Goal: Information Seeking & Learning: Learn about a topic

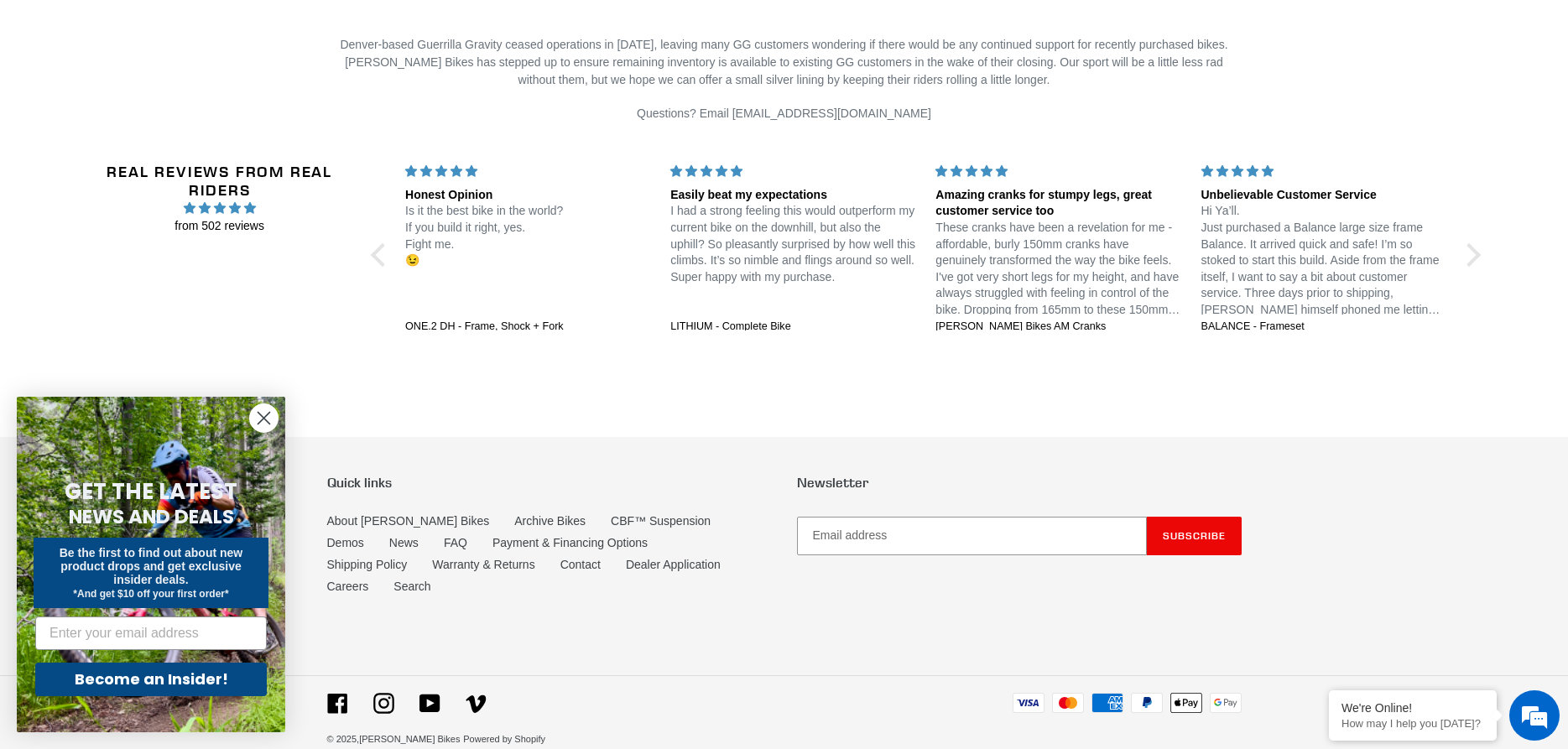
click at [261, 422] on icon "Close dialog" at bounding box center [264, 418] width 12 height 12
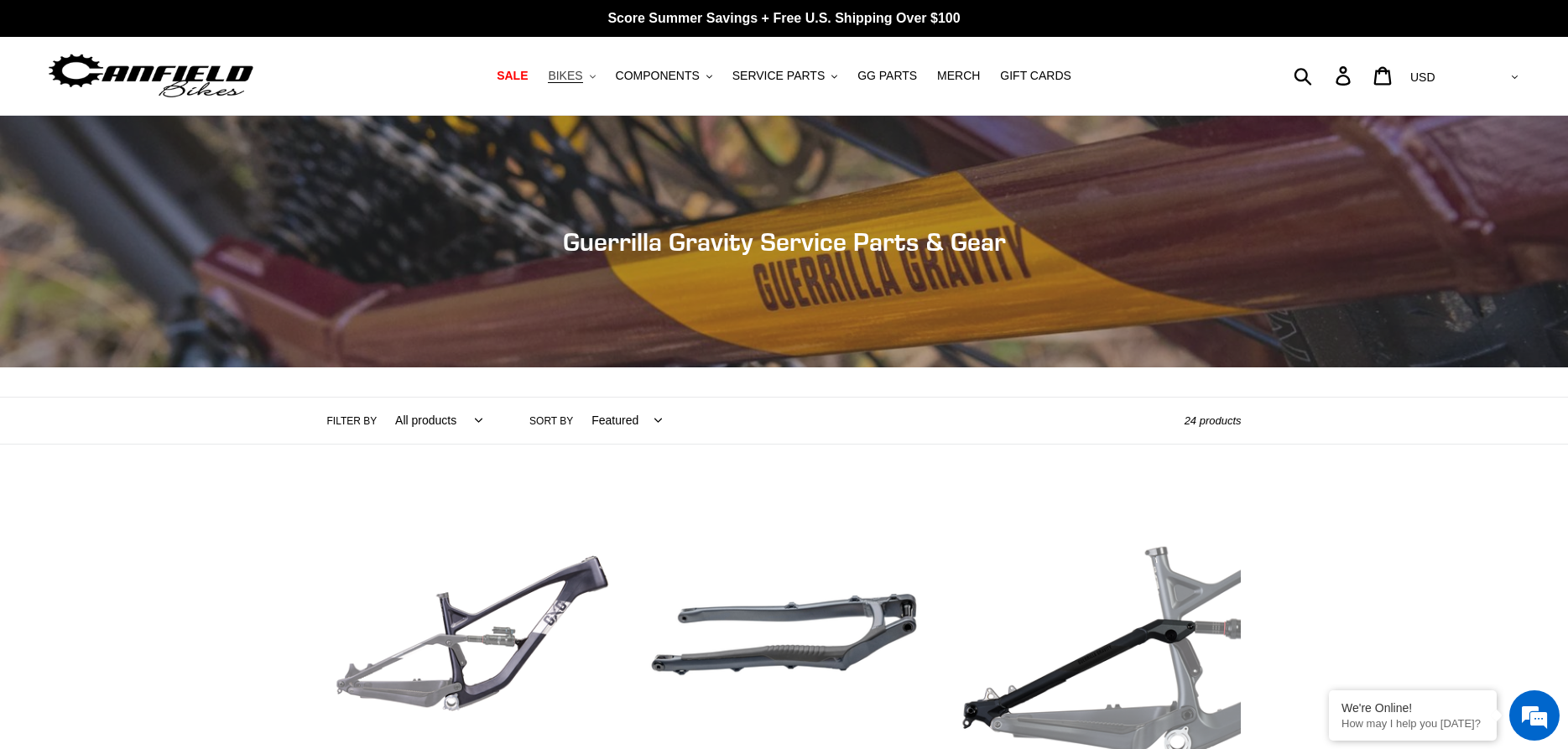
click at [596, 75] on icon ".cls-1{fill:#231f20}" at bounding box center [592, 76] width 6 height 6
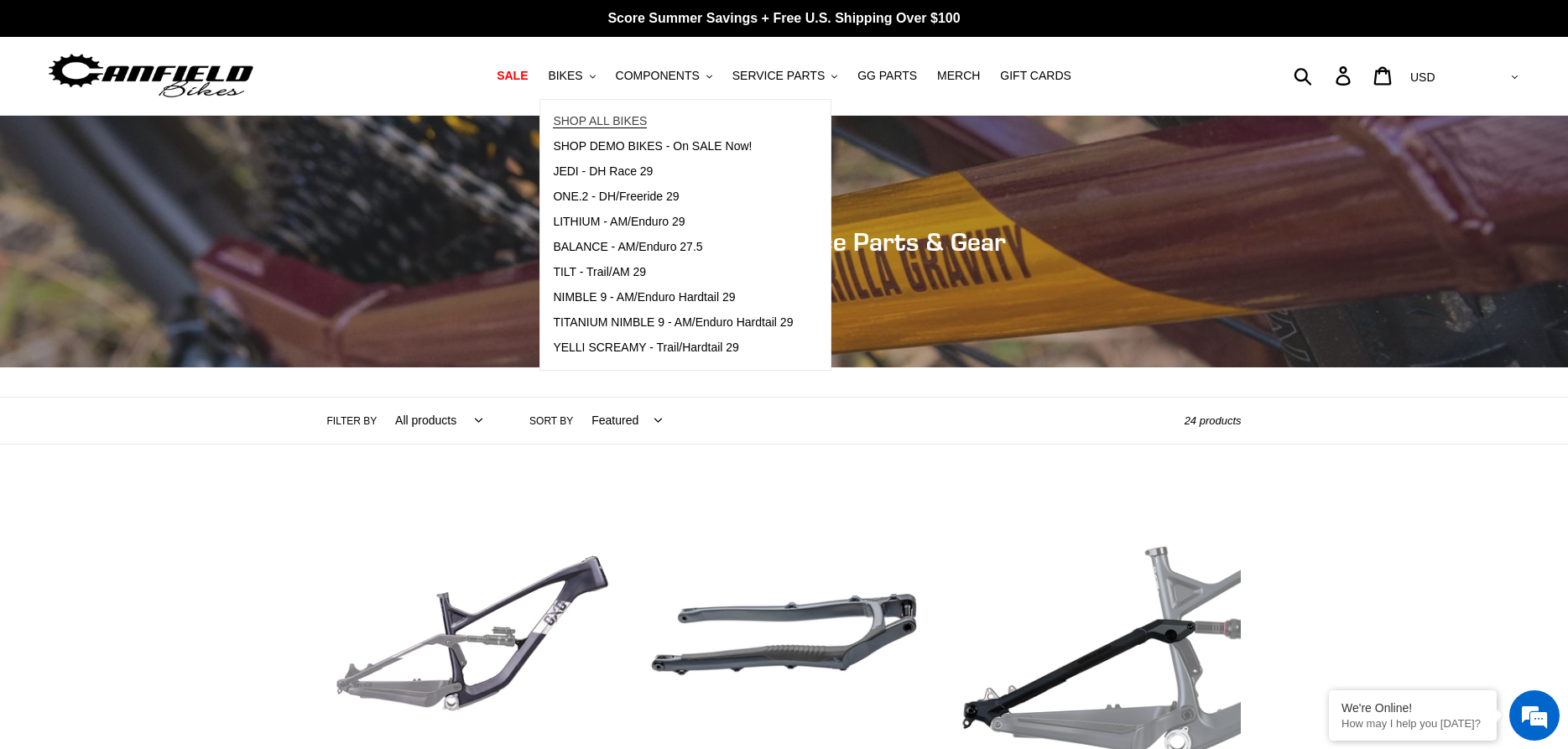
click at [606, 120] on span "SHOP ALL BIKES" at bounding box center [600, 121] width 94 height 14
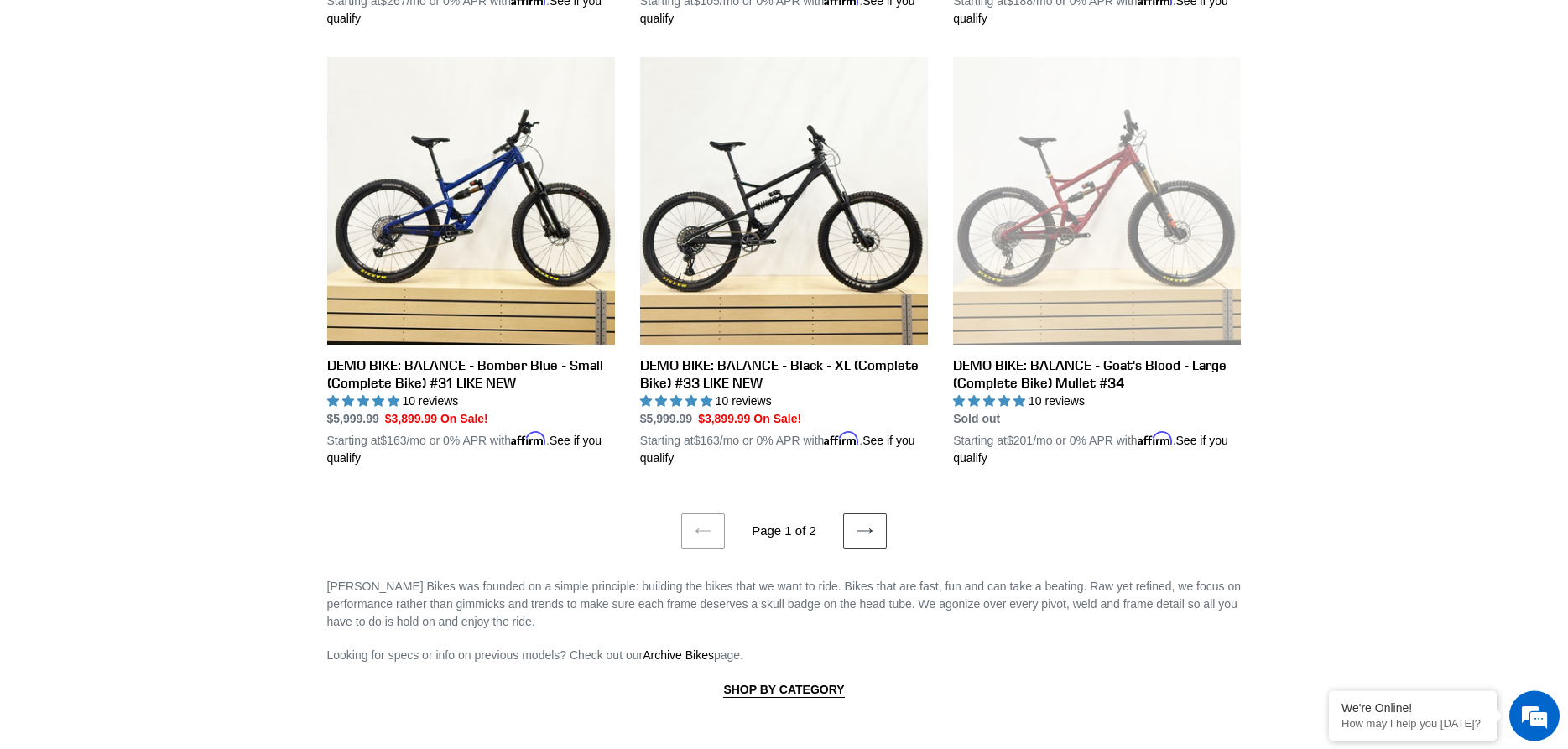
scroll to position [3396, 0]
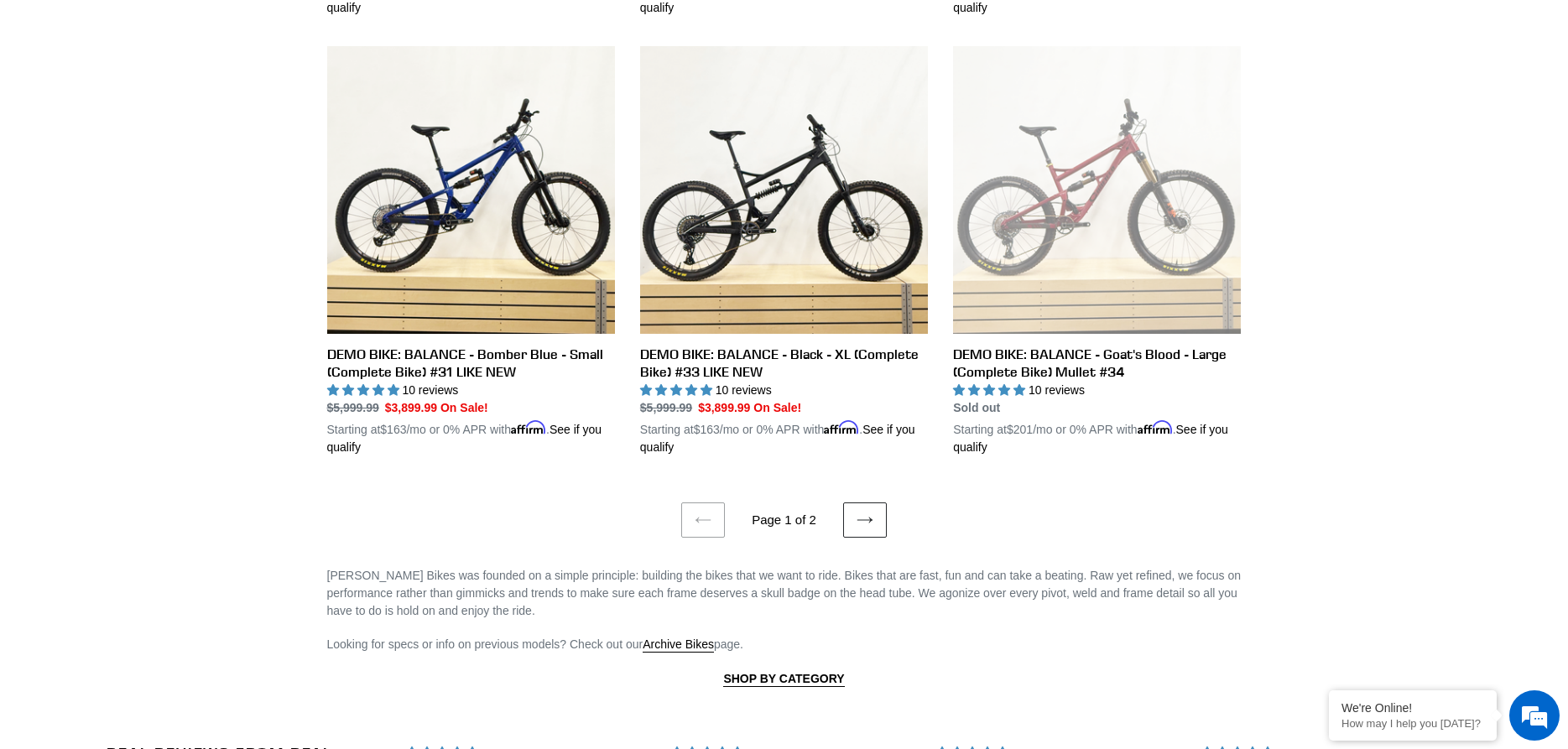
click at [871, 511] on icon at bounding box center [864, 519] width 17 height 17
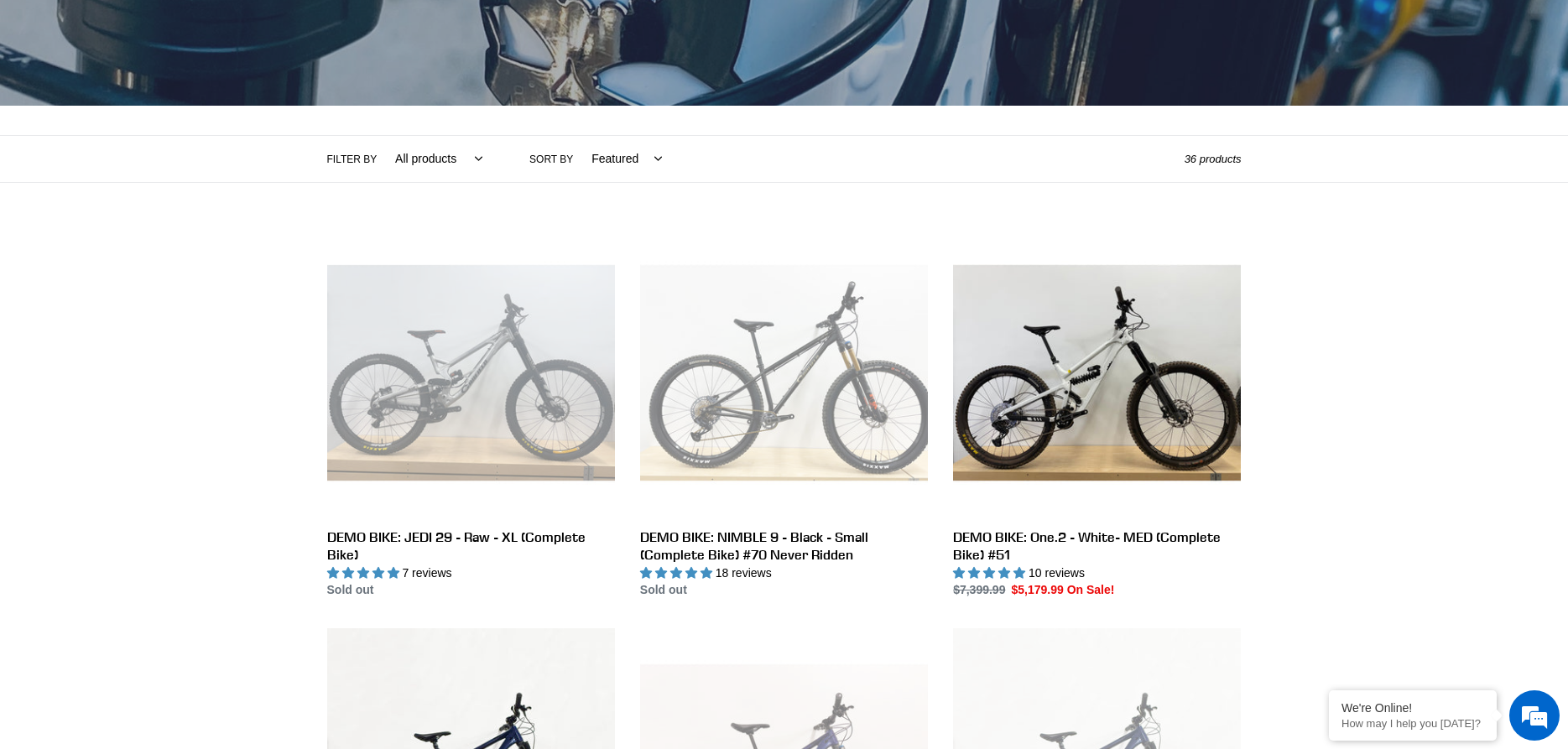
scroll to position [342, 0]
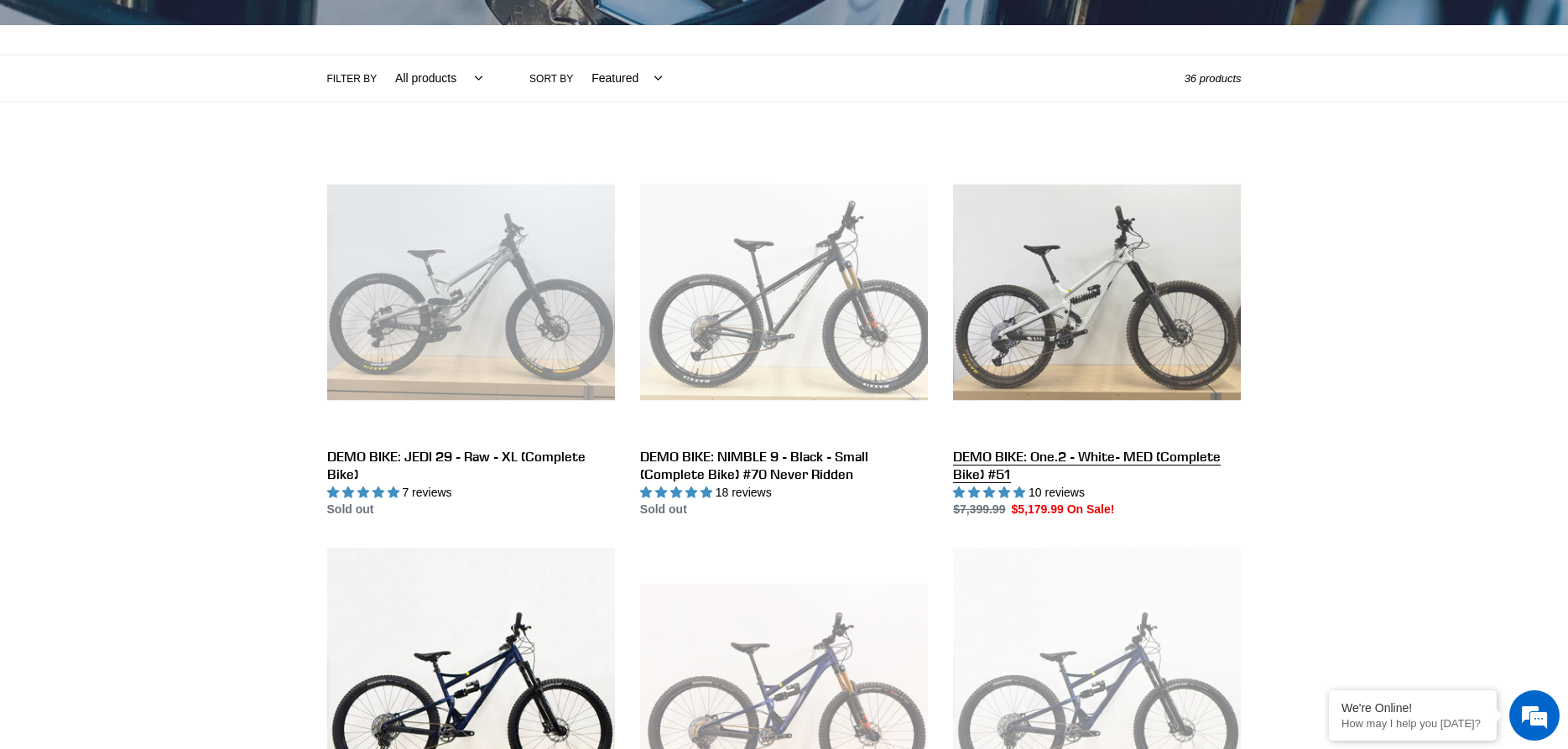
click at [1065, 322] on link "DEMO BIKE: One.2 - White- MED (Complete Bike) #51" at bounding box center [1097, 333] width 288 height 370
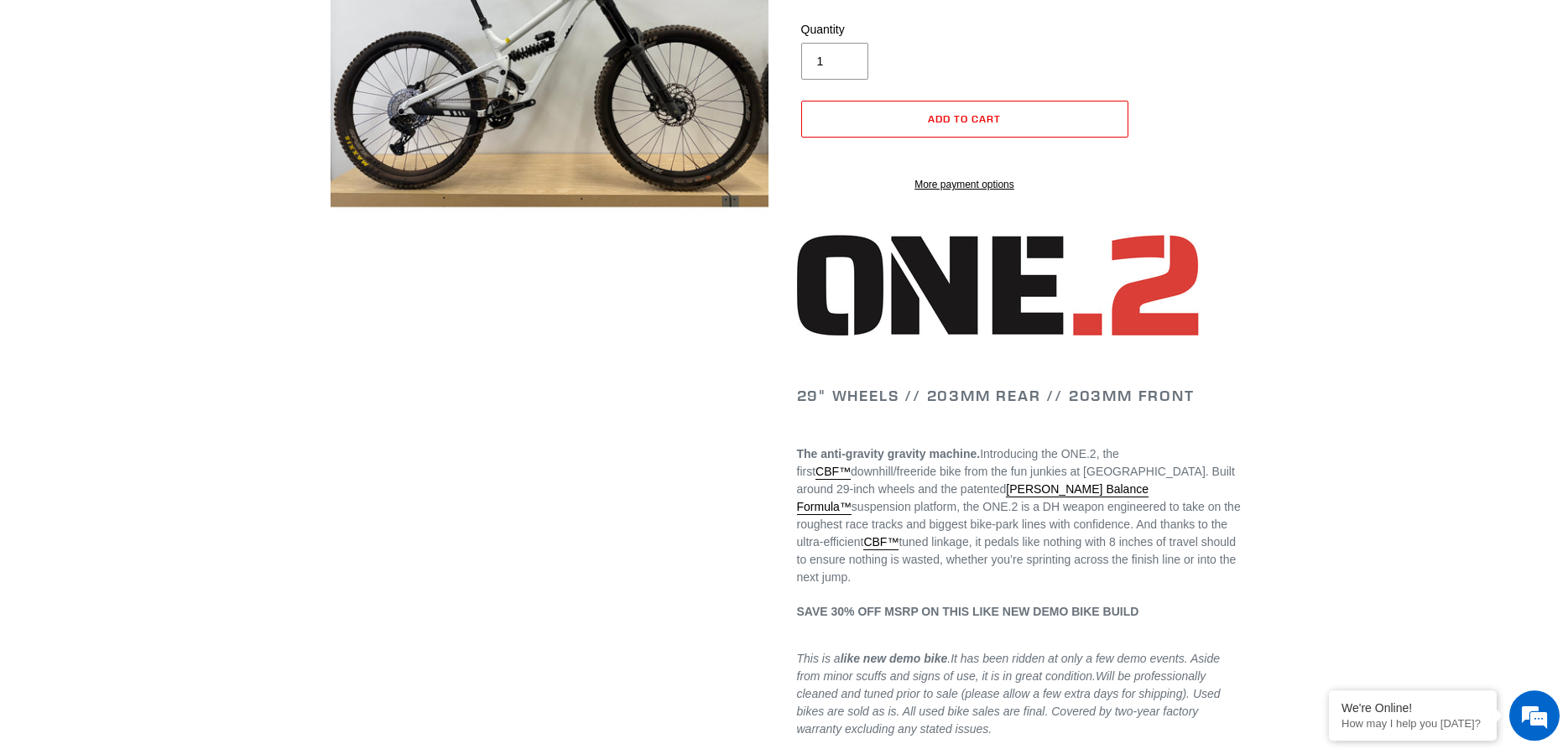
scroll to position [342, 0]
select select "highest-rating"
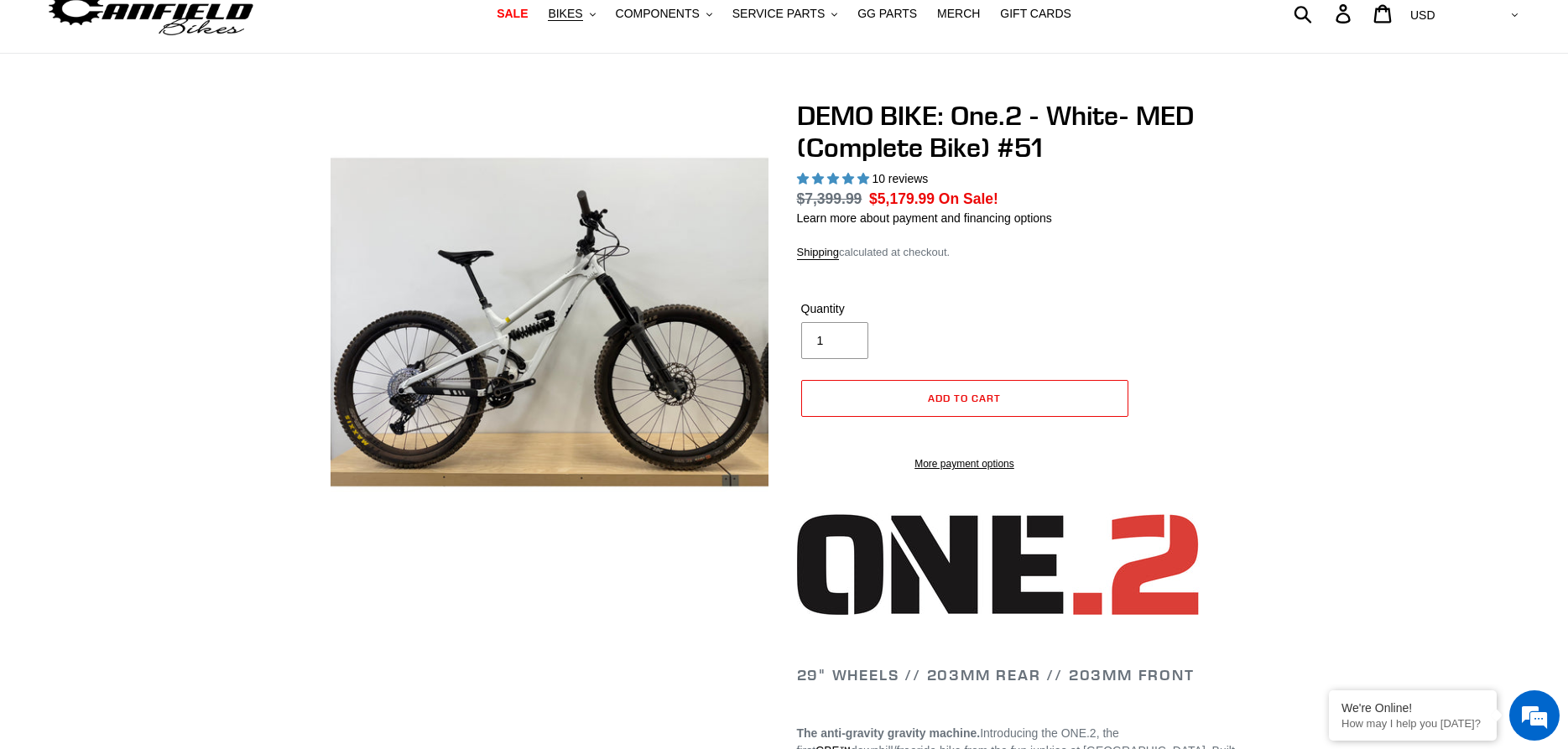
scroll to position [0, 0]
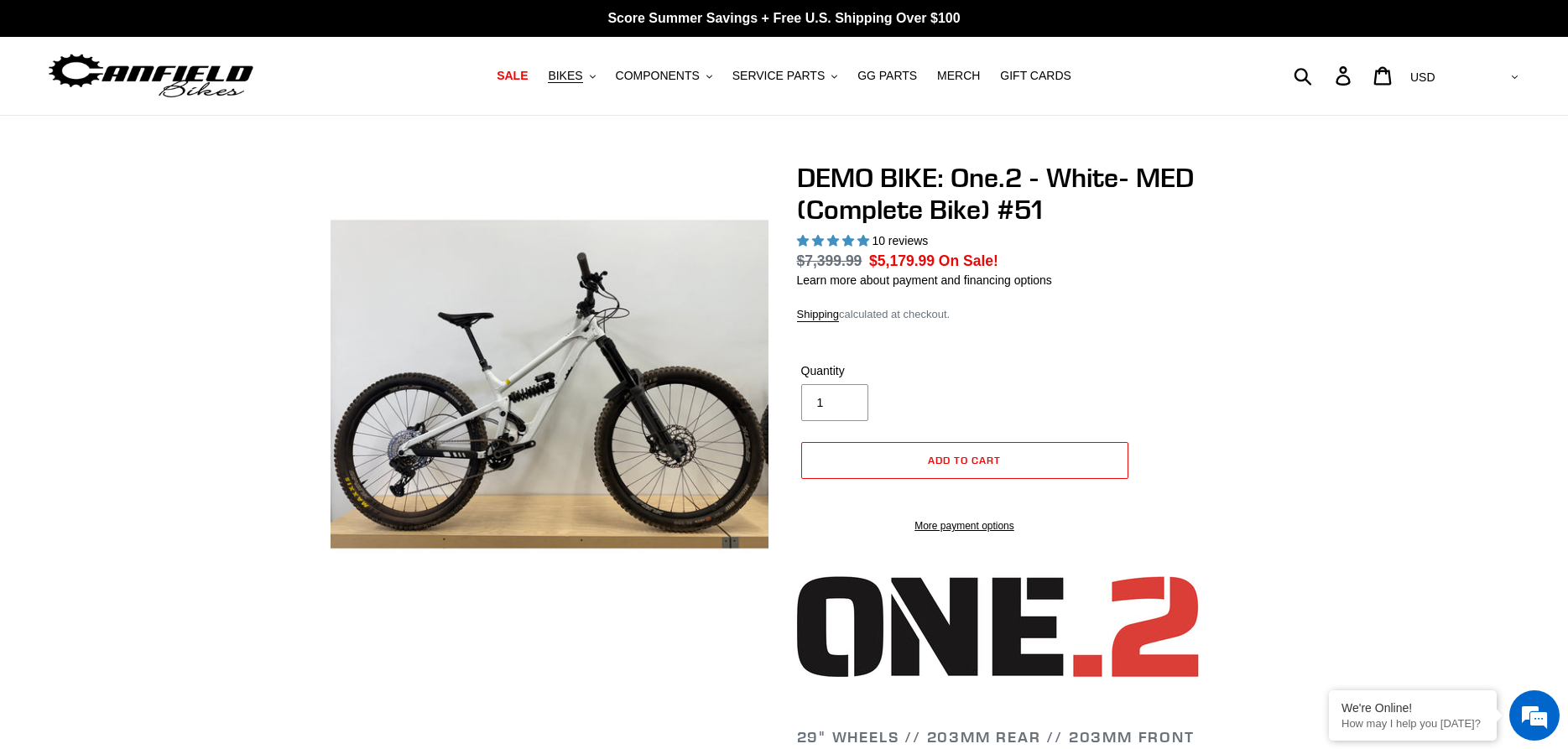
click at [172, 70] on img at bounding box center [151, 75] width 210 height 53
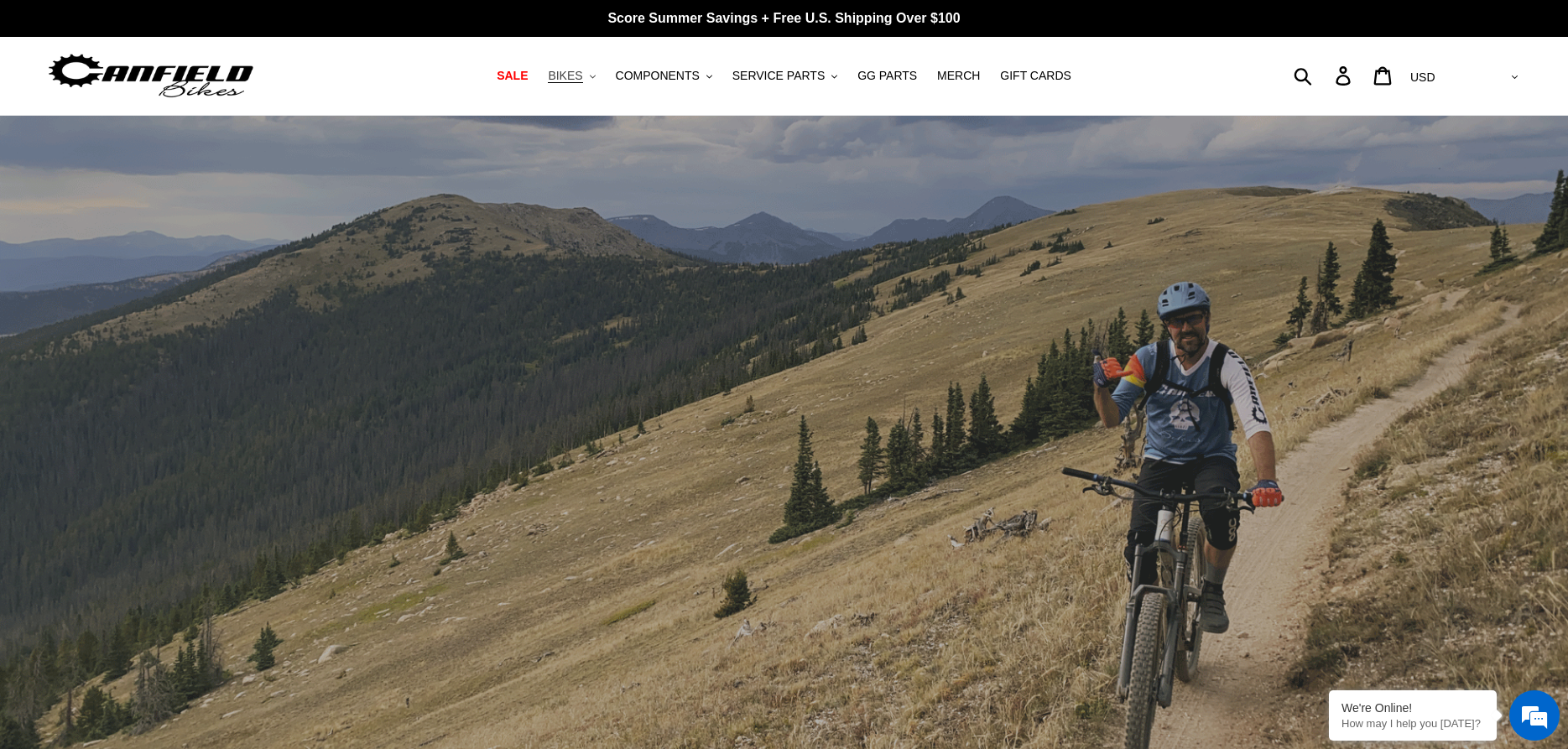
click at [583, 71] on span "BIKES" at bounding box center [565, 76] width 34 height 14
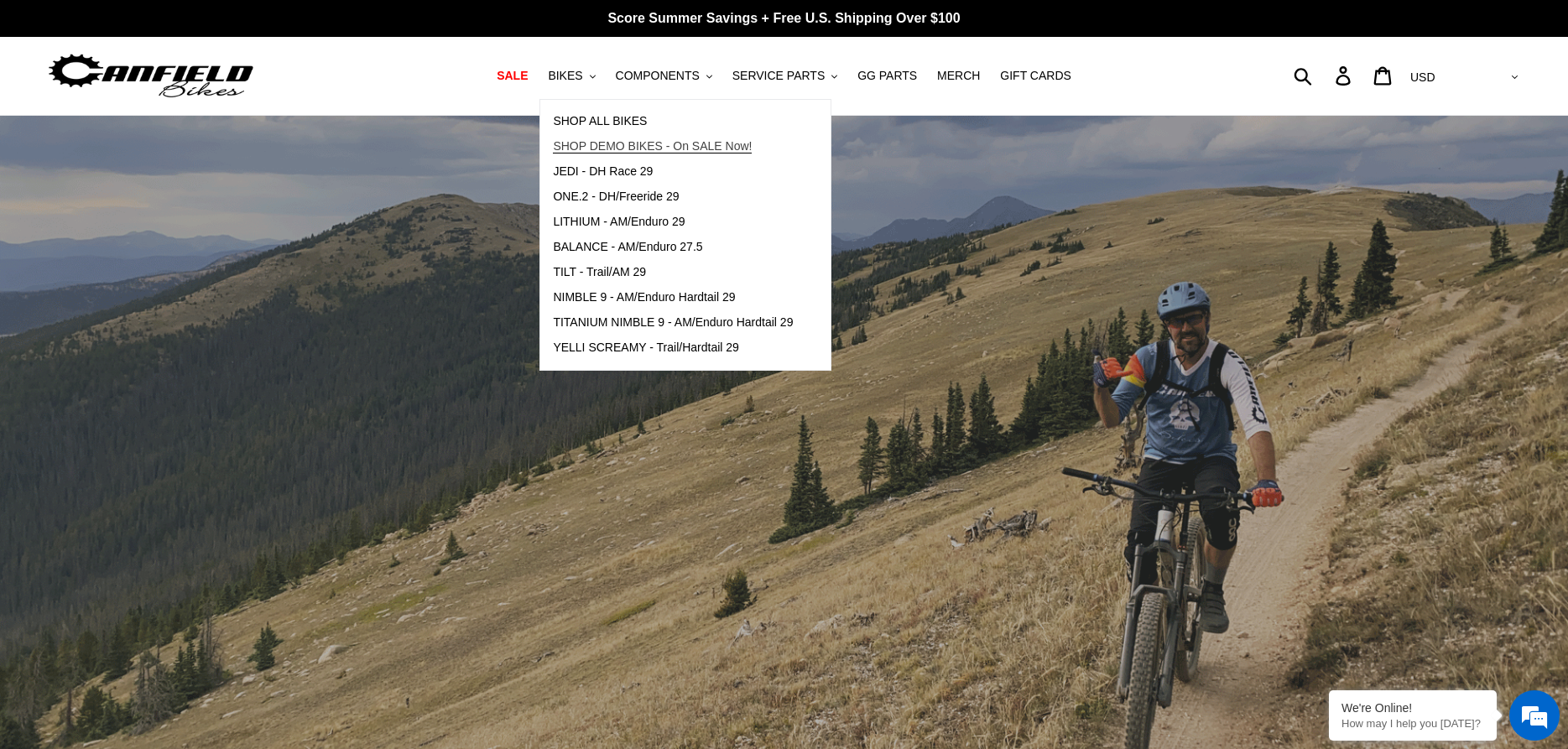
click at [619, 148] on span "SHOP DEMO BIKES - On SALE Now!" at bounding box center [653, 146] width 199 height 14
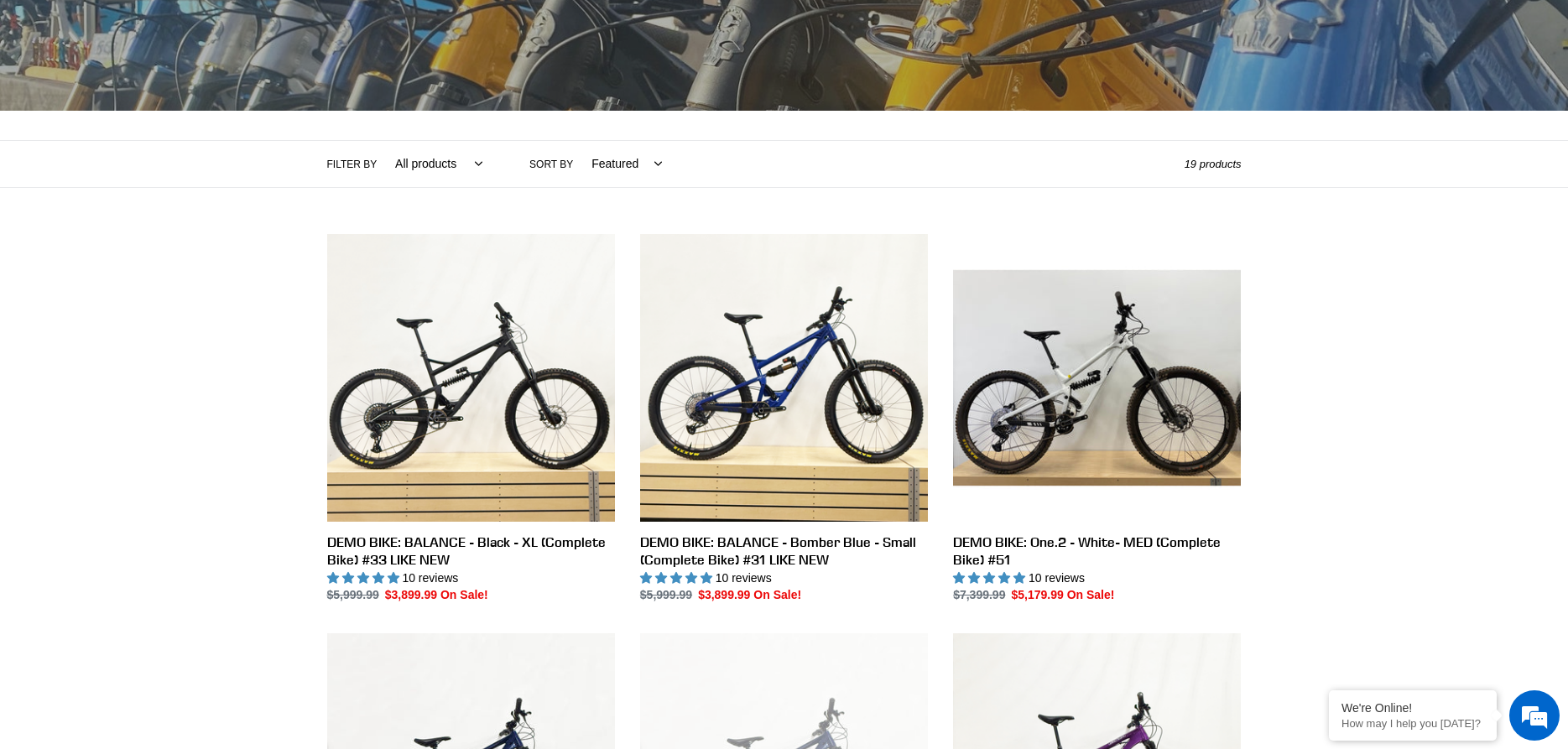
scroll to position [257, 0]
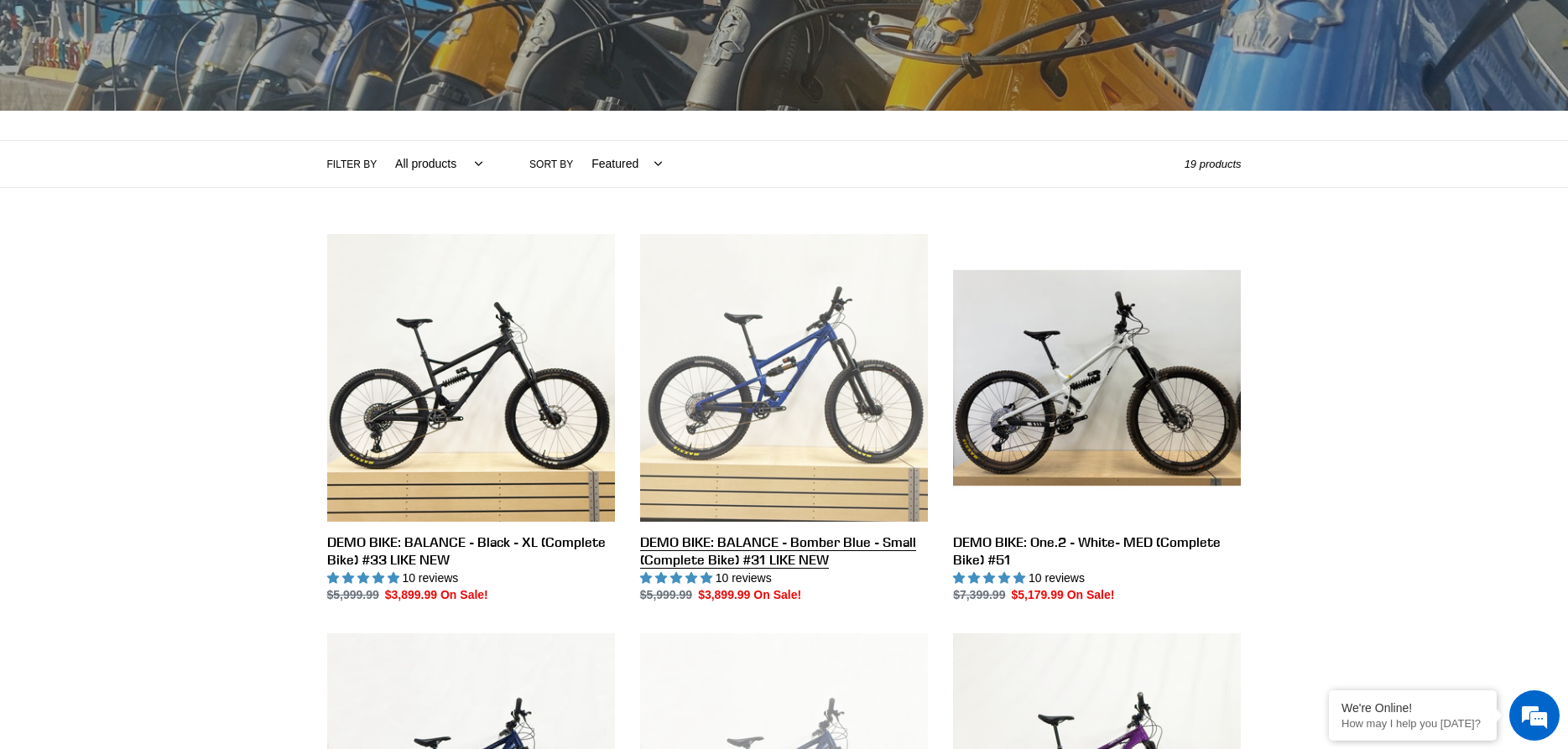
click at [776, 418] on link "DEMO BIKE: BALANCE - Bomber Blue - Small (Complete Bike) #31 LIKE NEW" at bounding box center [784, 419] width 288 height 370
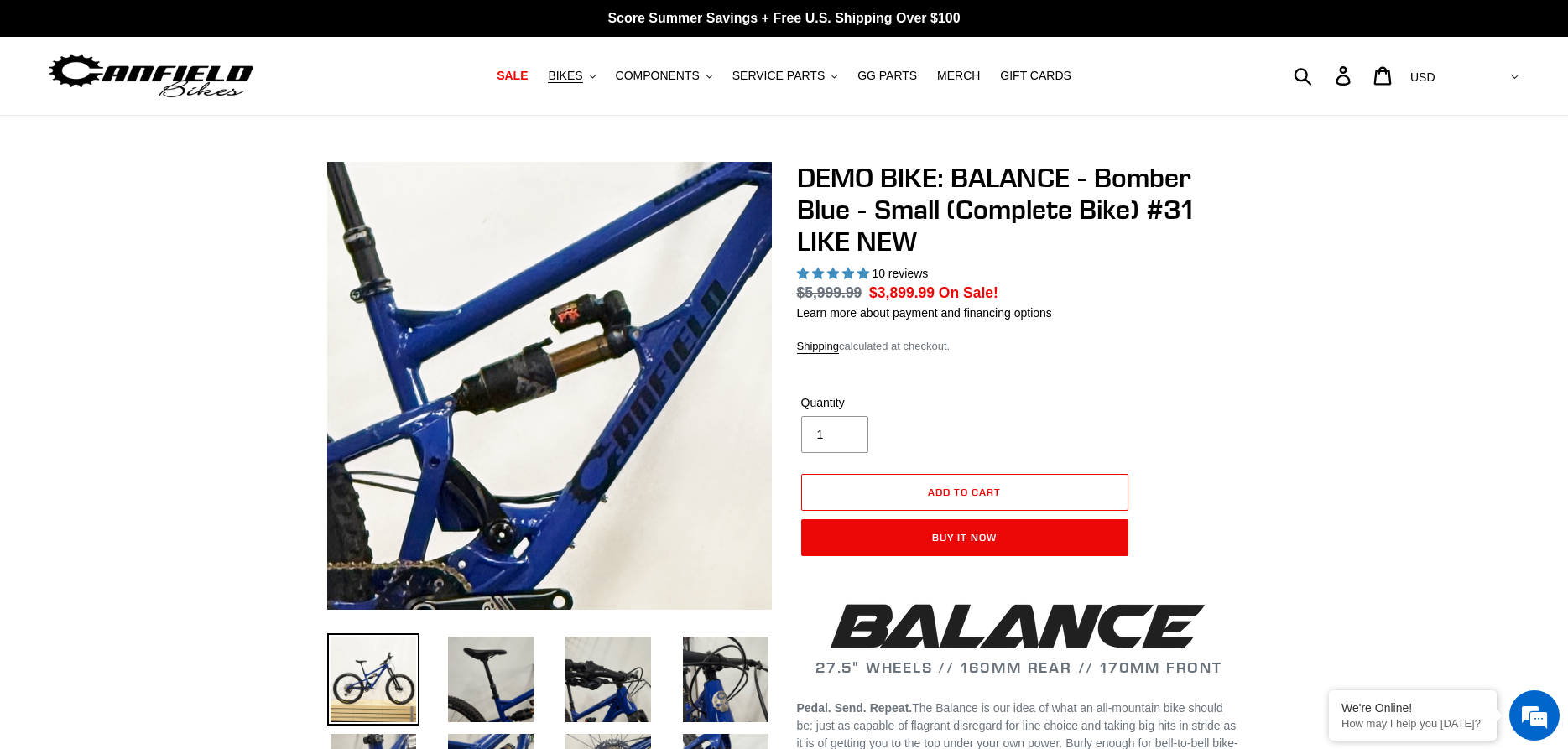
select select "highest-rating"
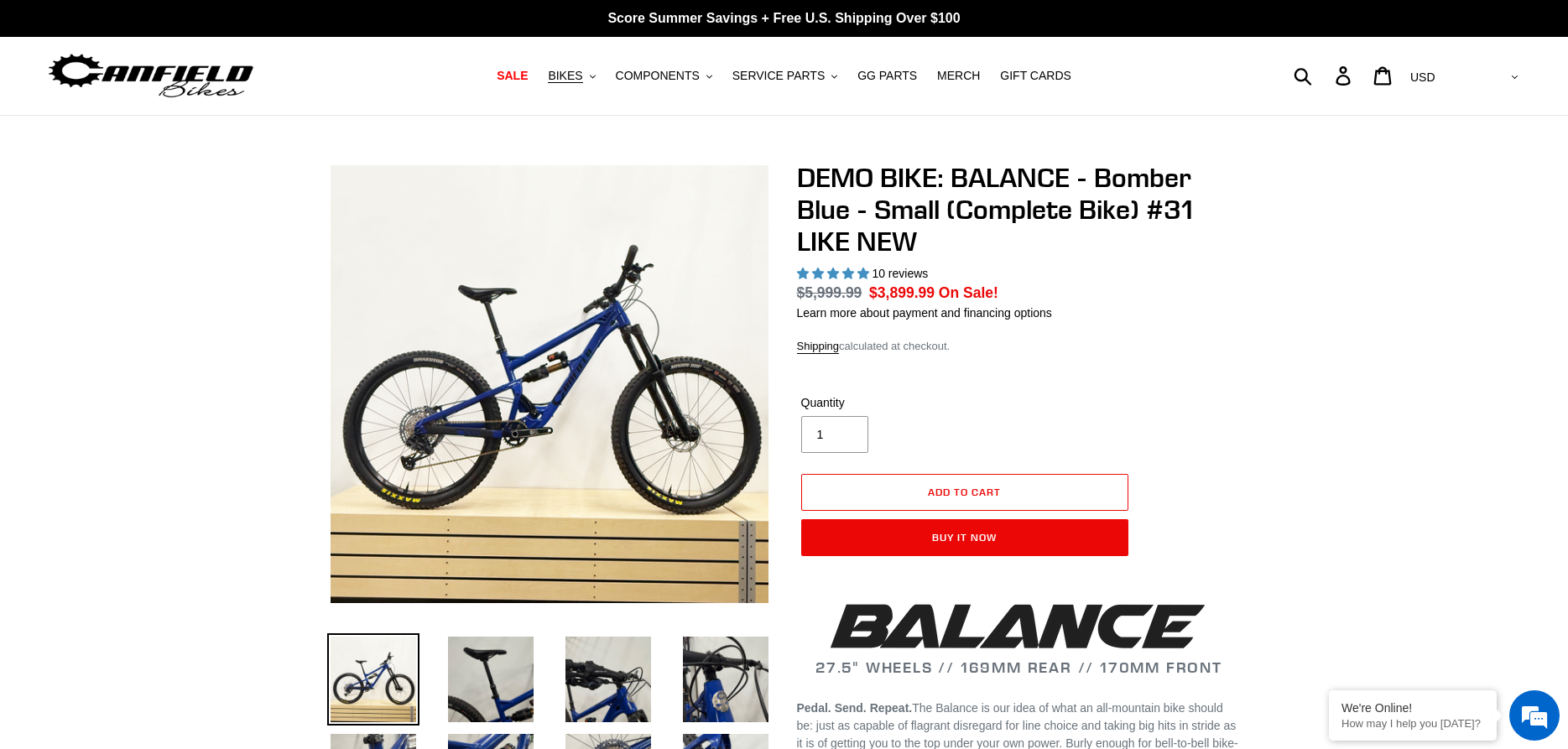
click at [206, 74] on img at bounding box center [151, 75] width 210 height 53
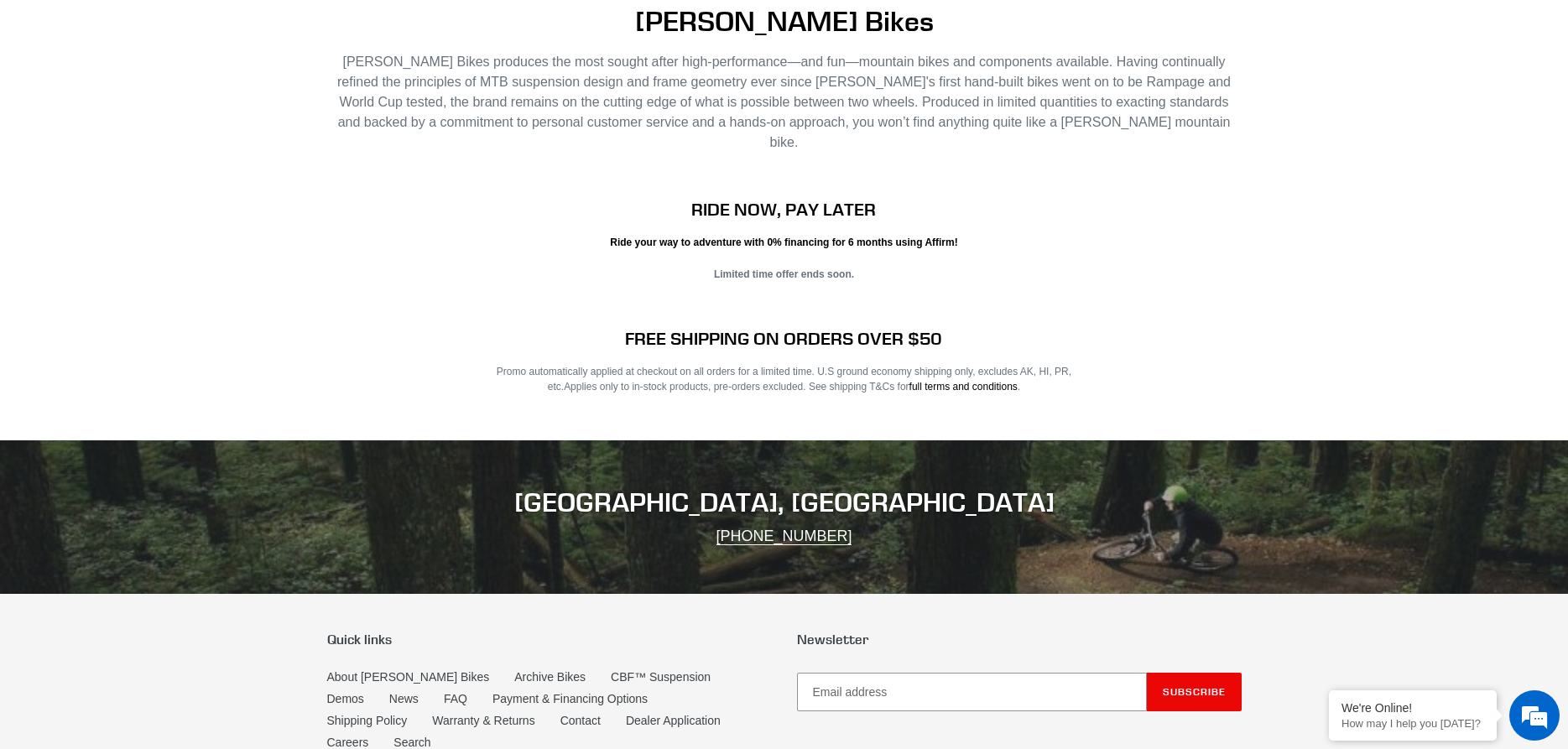
scroll to position [3250, 0]
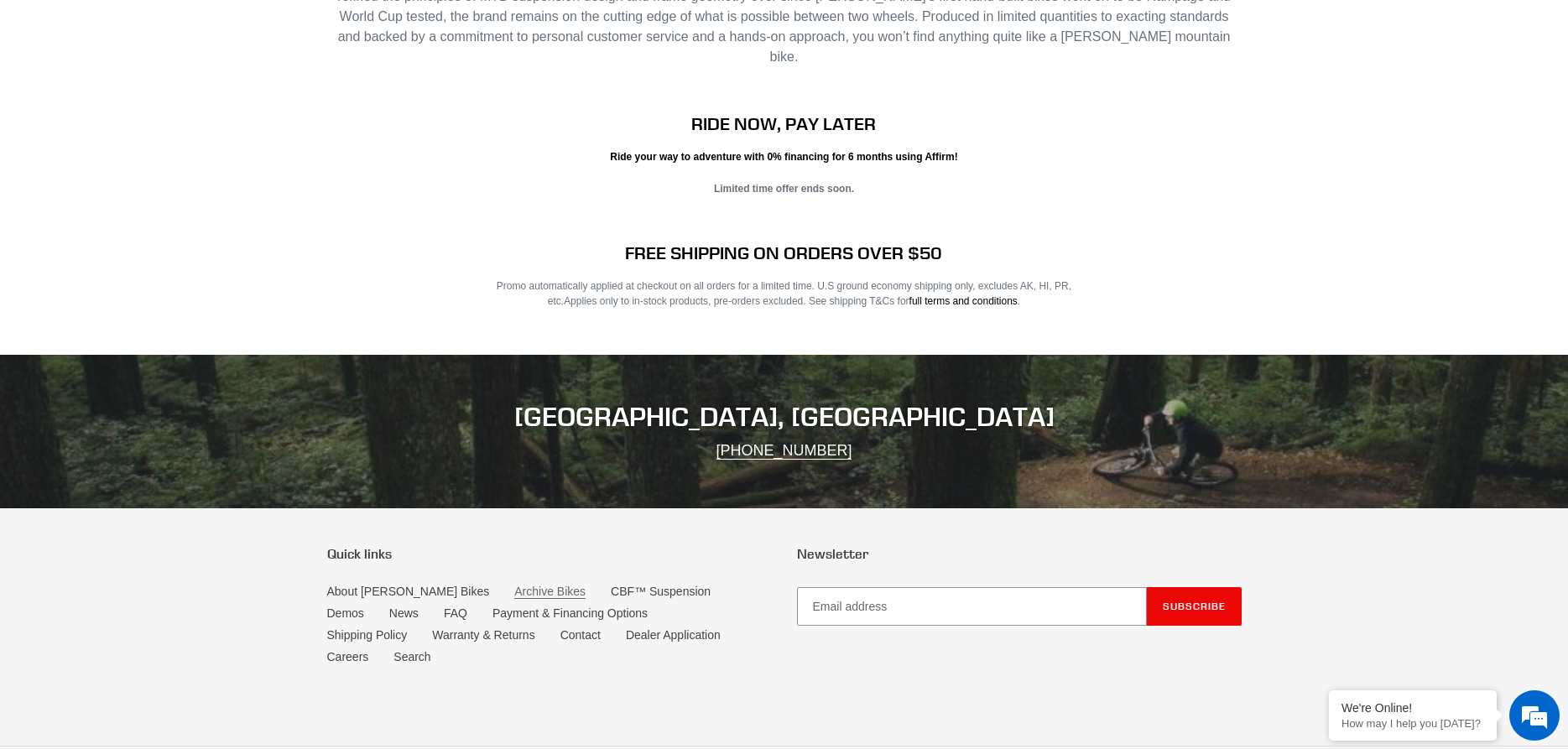
click at [514, 585] on link "Archive Bikes" at bounding box center [549, 592] width 71 height 14
